Goal: Task Accomplishment & Management: Complete application form

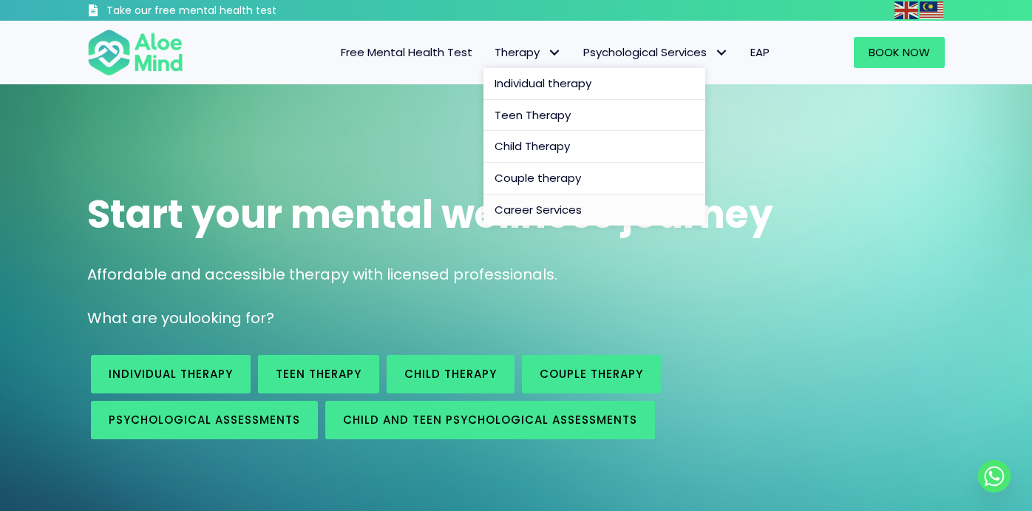
click at [554, 209] on span "Career Services" at bounding box center [537, 210] width 87 height 16
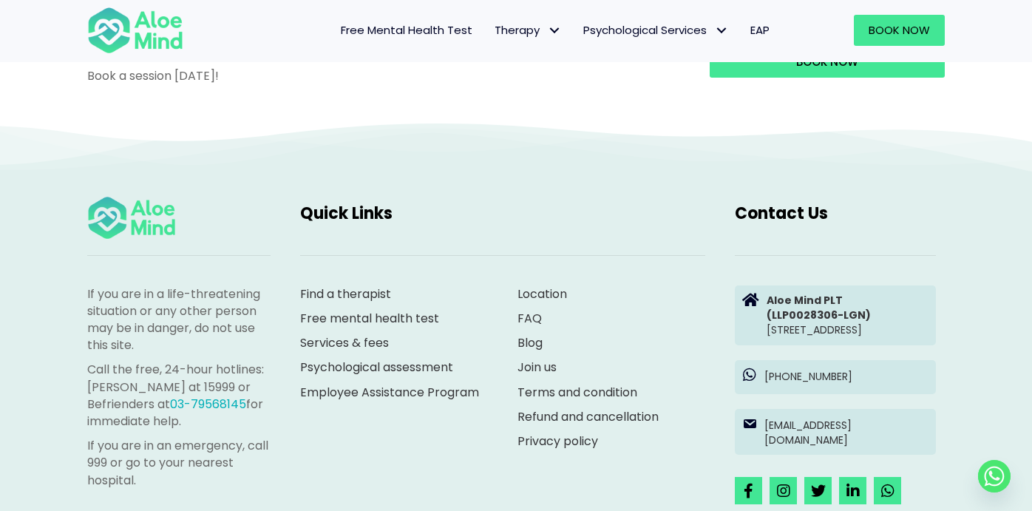
scroll to position [1493, 0]
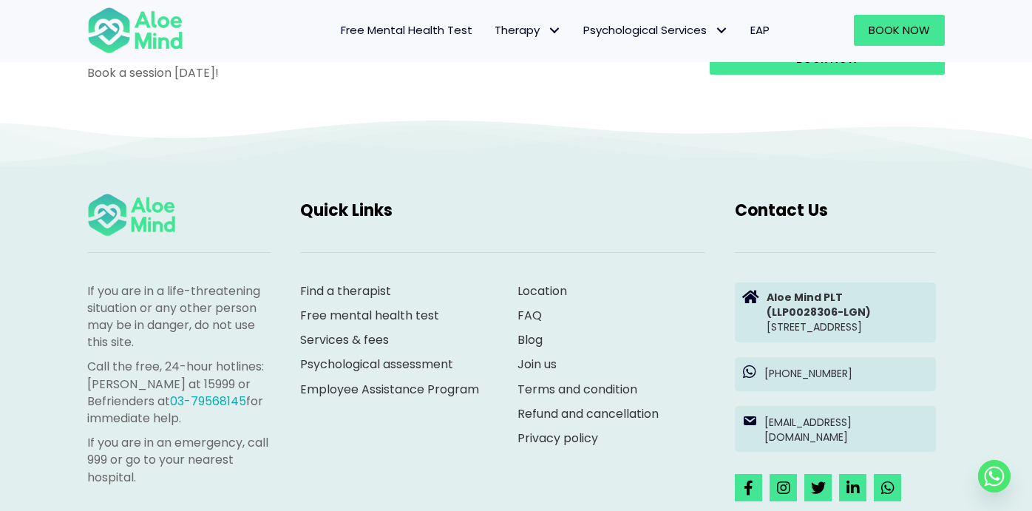
click at [548, 370] on link "Join us" at bounding box center [536, 364] width 39 height 17
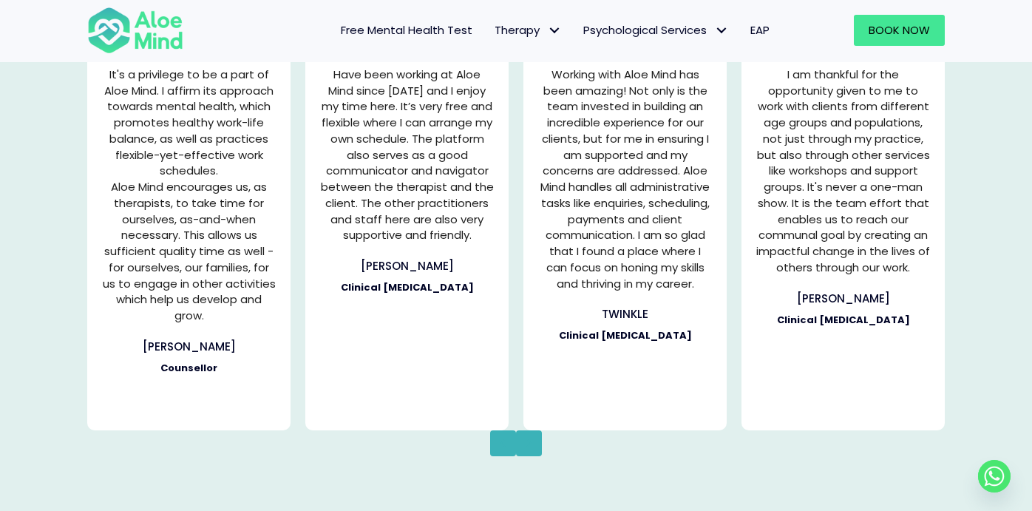
scroll to position [2292, 0]
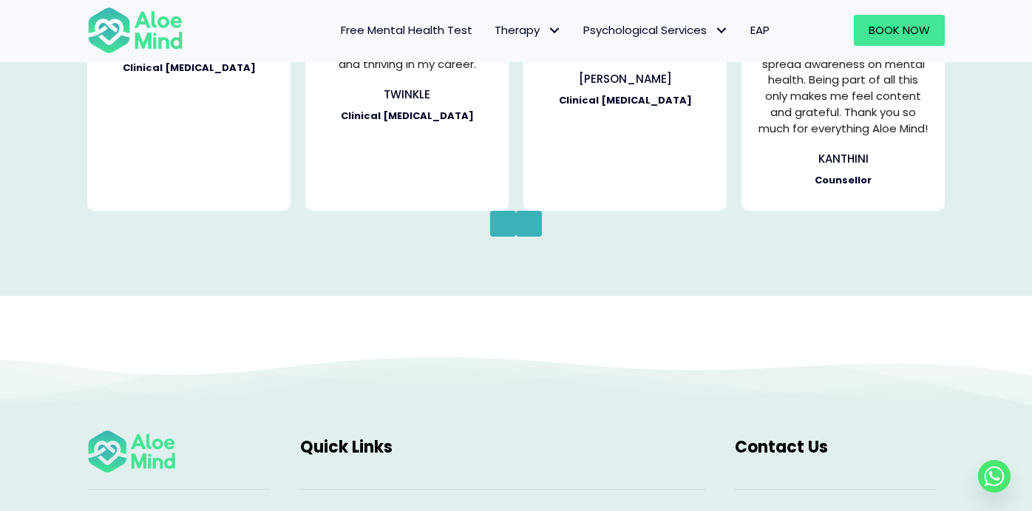
click at [523, 225] on button "Next" at bounding box center [529, 224] width 26 height 26
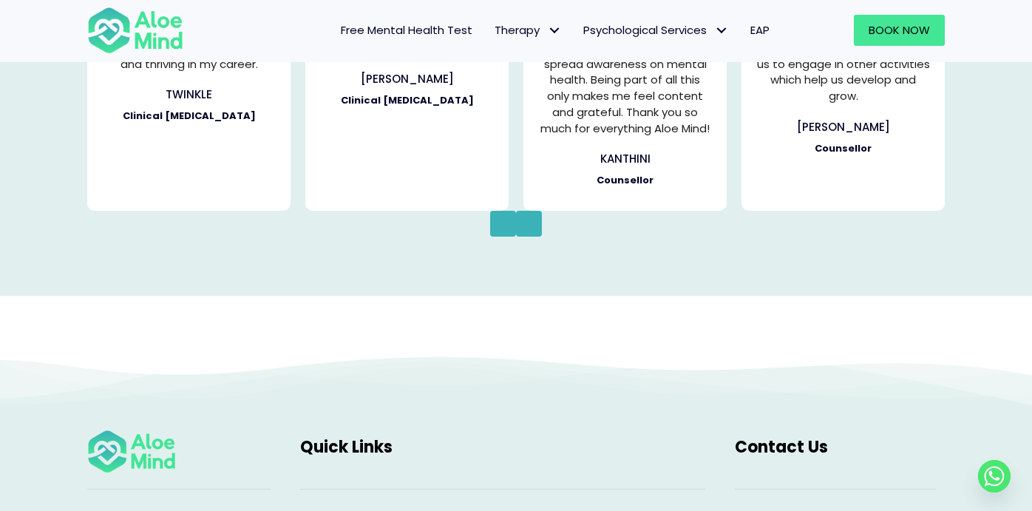
click at [523, 225] on button "Next" at bounding box center [529, 224] width 26 height 26
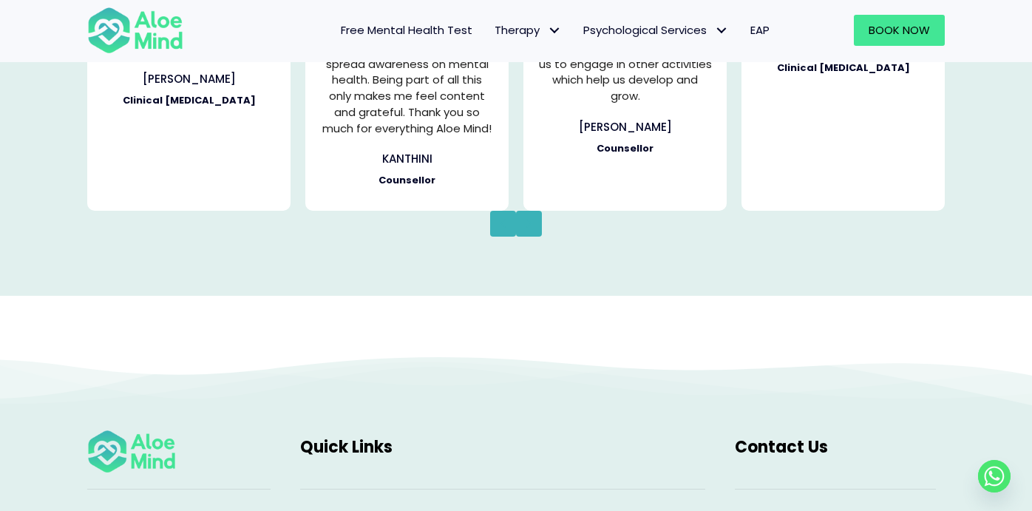
click at [523, 225] on button "Next" at bounding box center [529, 224] width 26 height 26
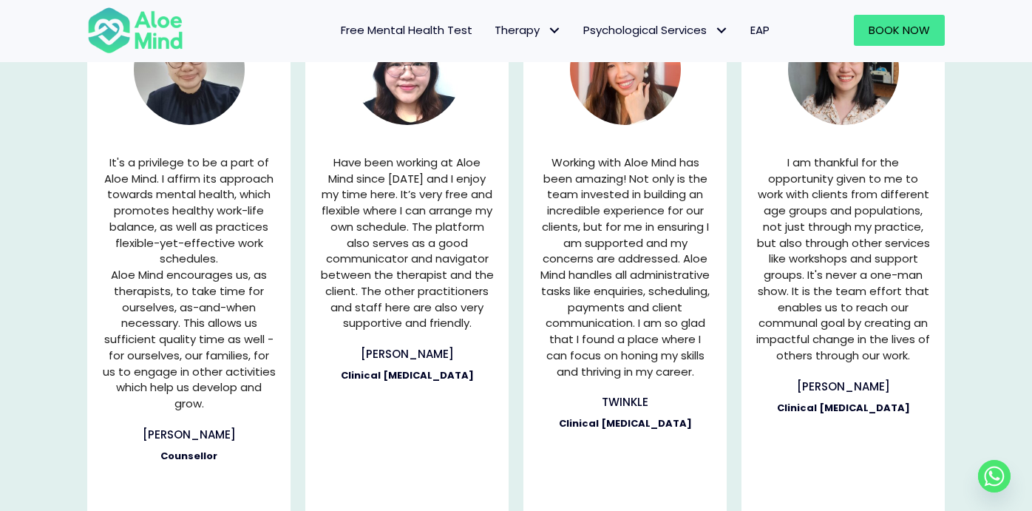
scroll to position [1947, 0]
